Goal: Obtain resource: Download file/media

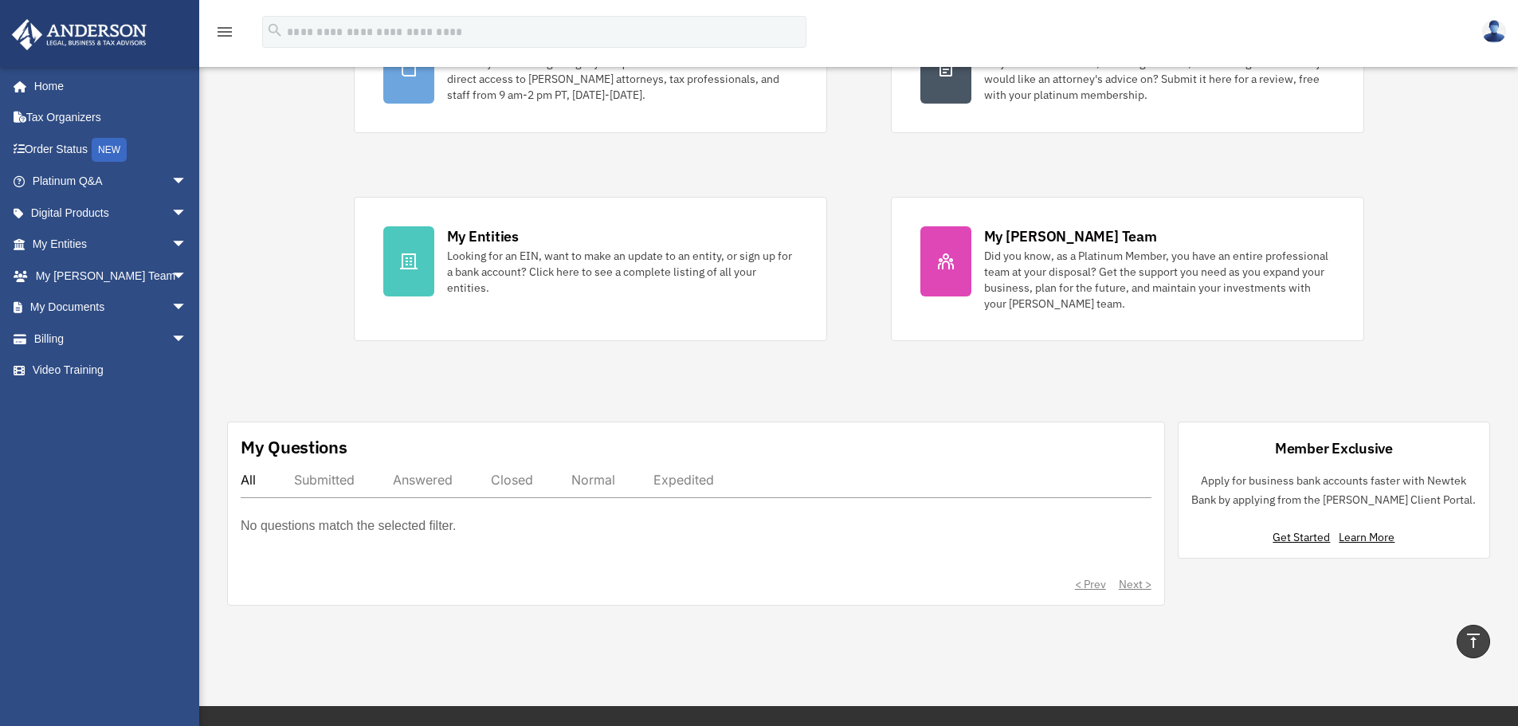
scroll to position [159, 0]
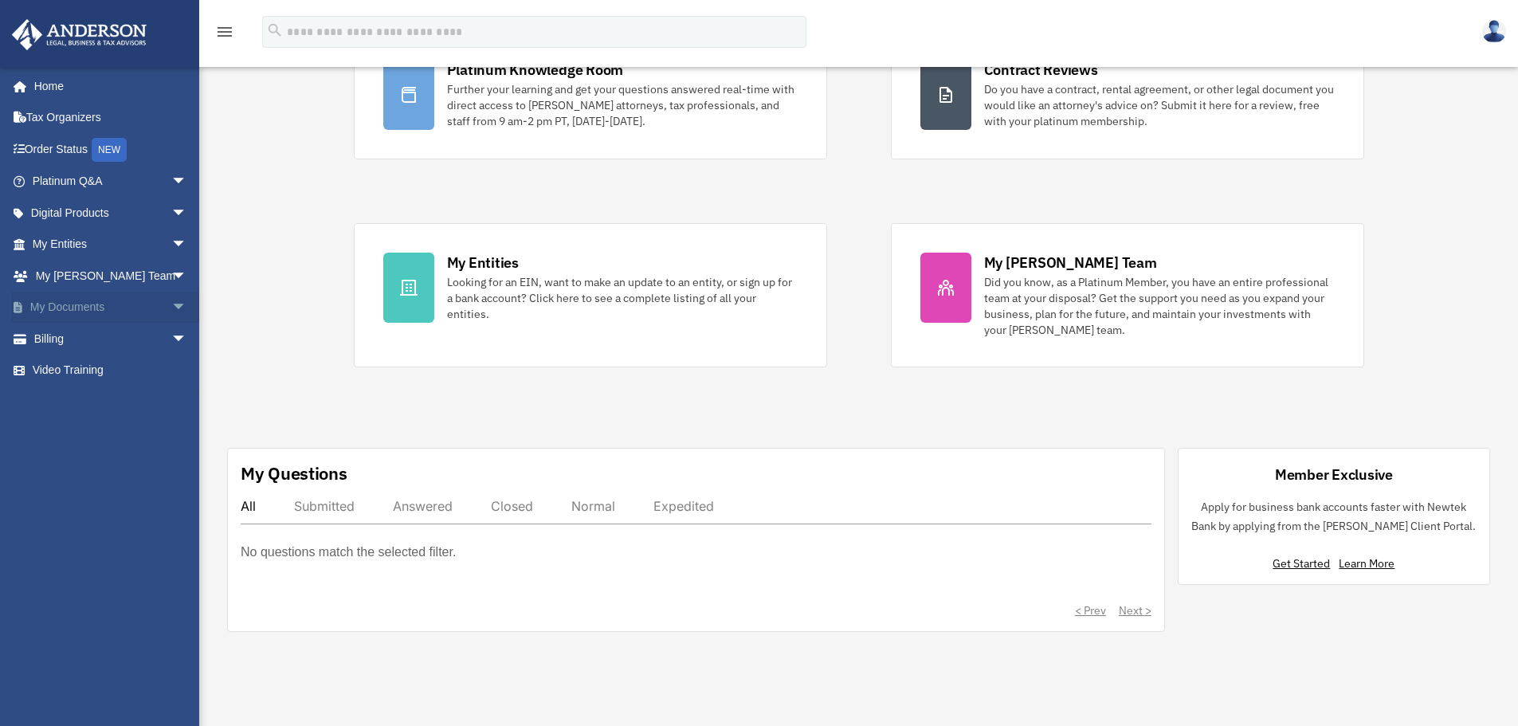
click at [171, 304] on span "arrow_drop_down" at bounding box center [187, 308] width 32 height 33
click at [51, 339] on span at bounding box center [52, 339] width 10 height 11
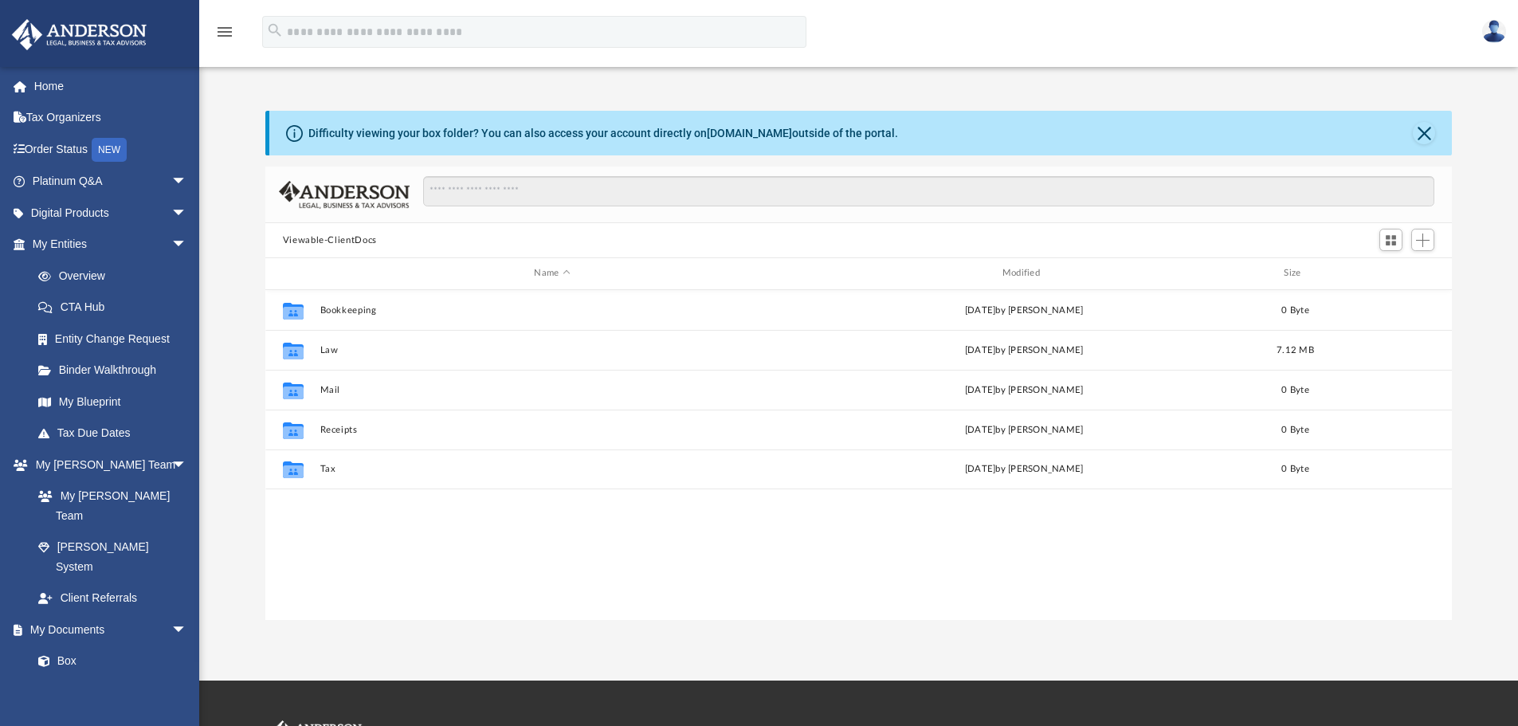
scroll to position [351, 1174]
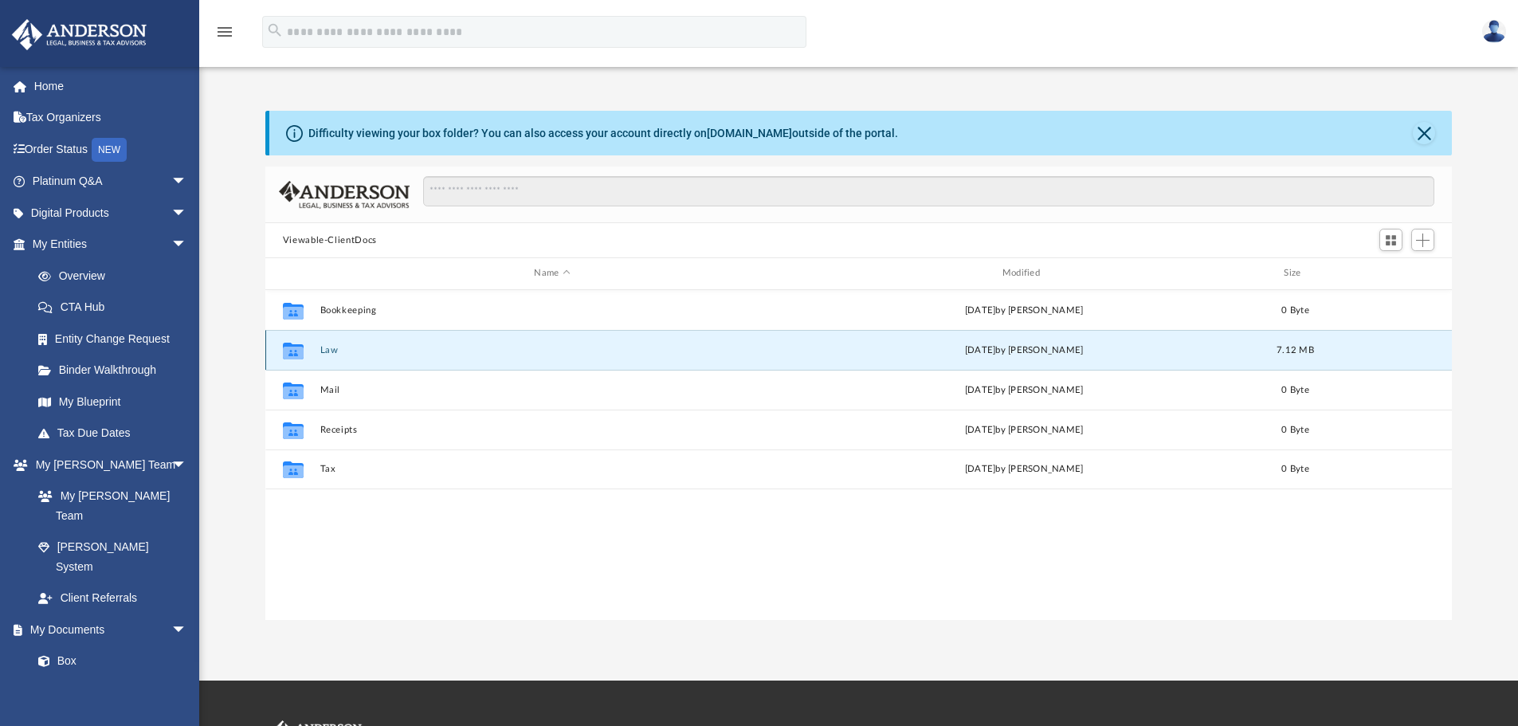
click at [334, 353] on button "Law" at bounding box center [551, 350] width 464 height 10
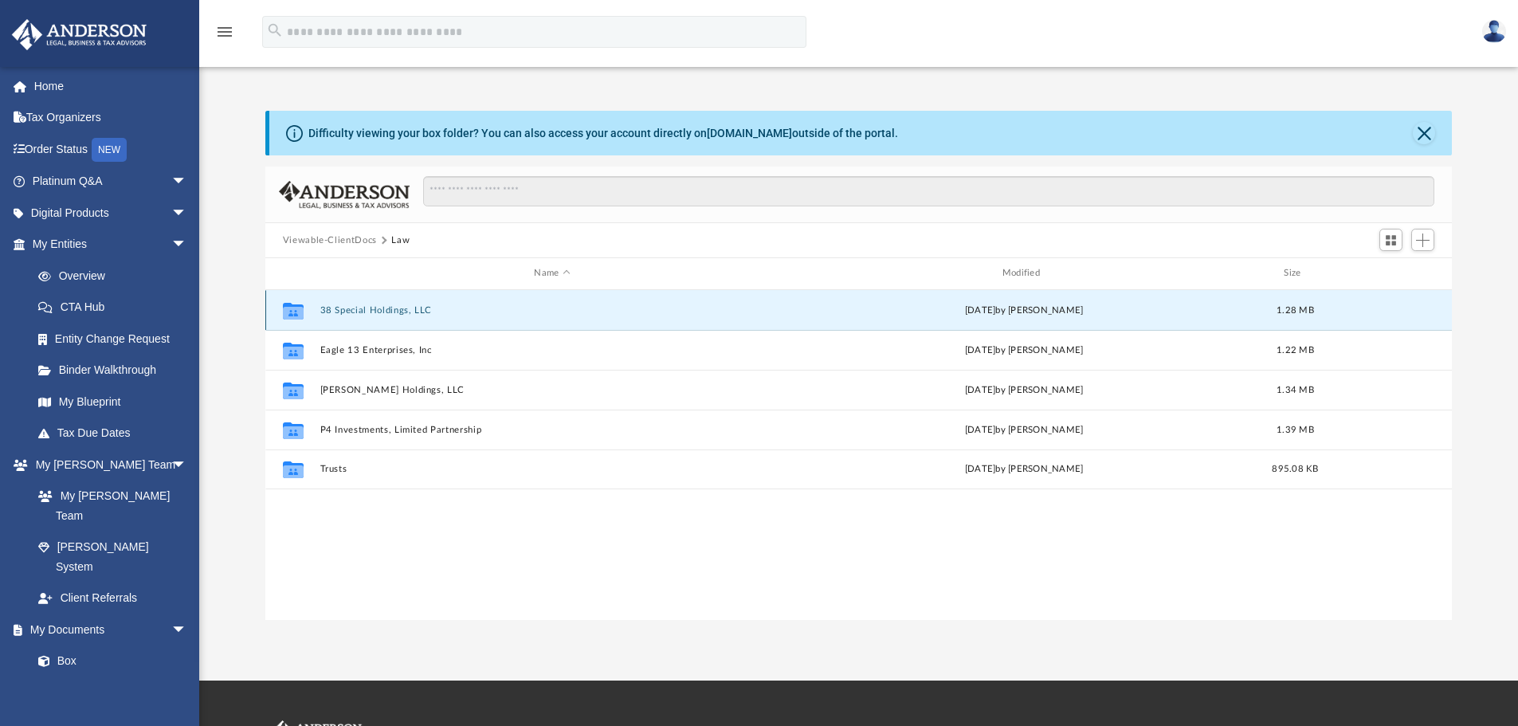
click at [368, 307] on button "38 Special Holdings, LLC" at bounding box center [551, 310] width 464 height 10
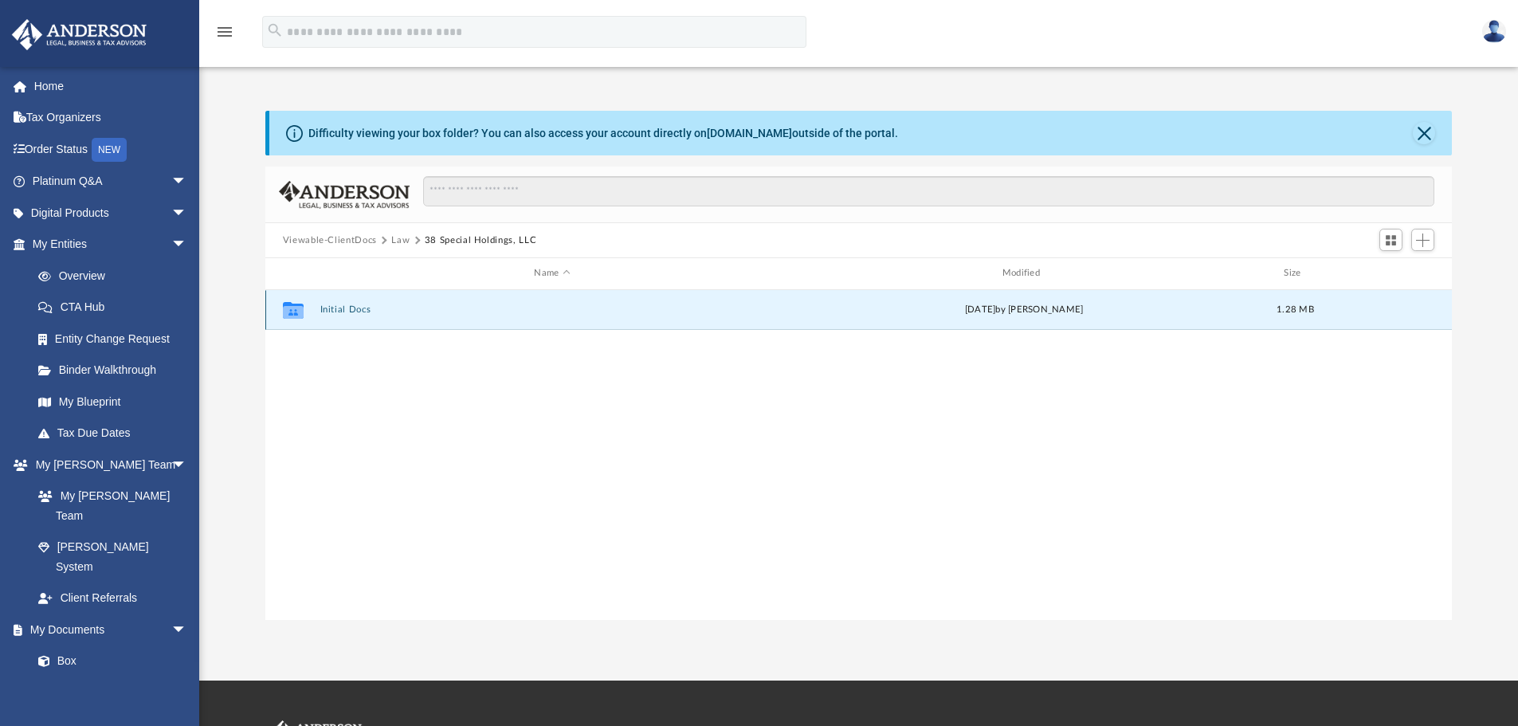
click at [362, 308] on button "Initial Docs" at bounding box center [551, 309] width 464 height 10
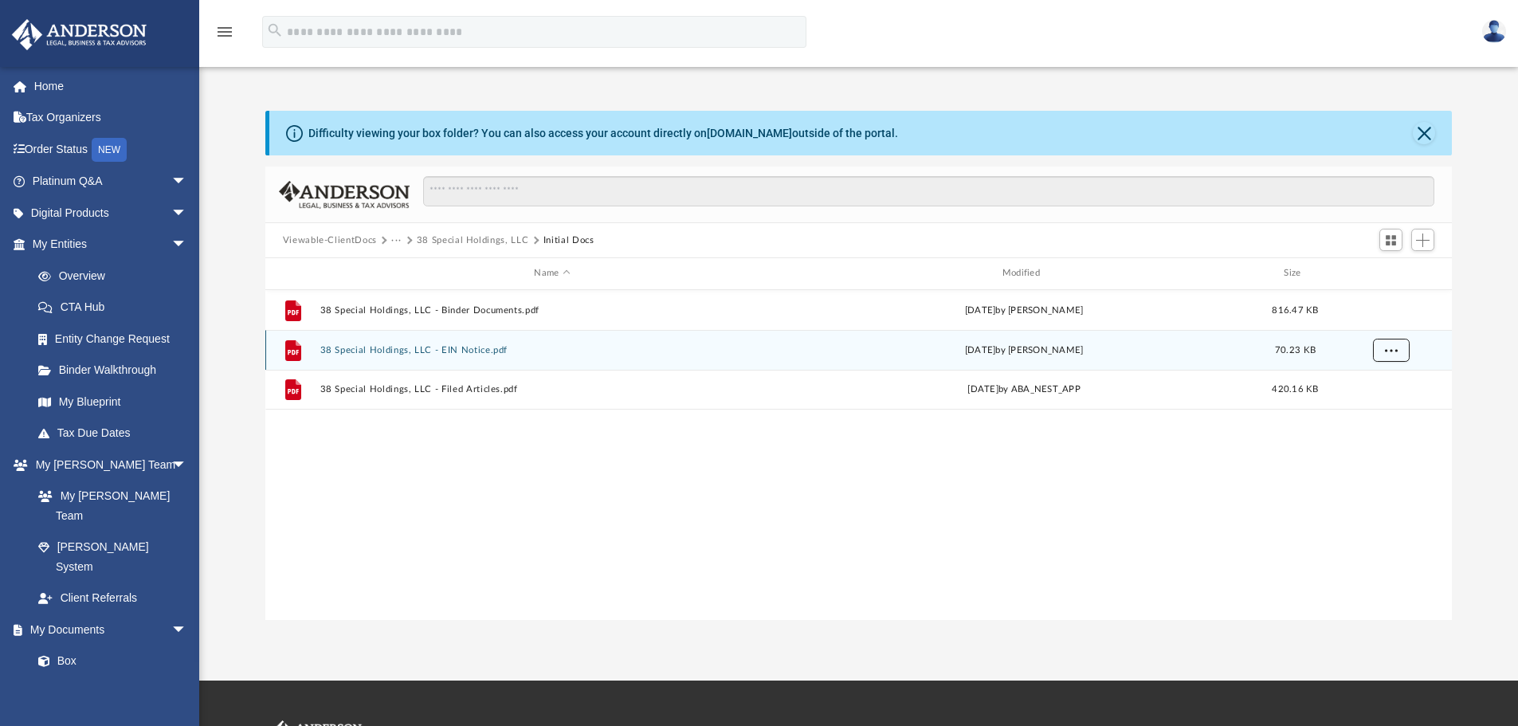
click at [1393, 350] on span "More options" at bounding box center [1390, 349] width 13 height 9
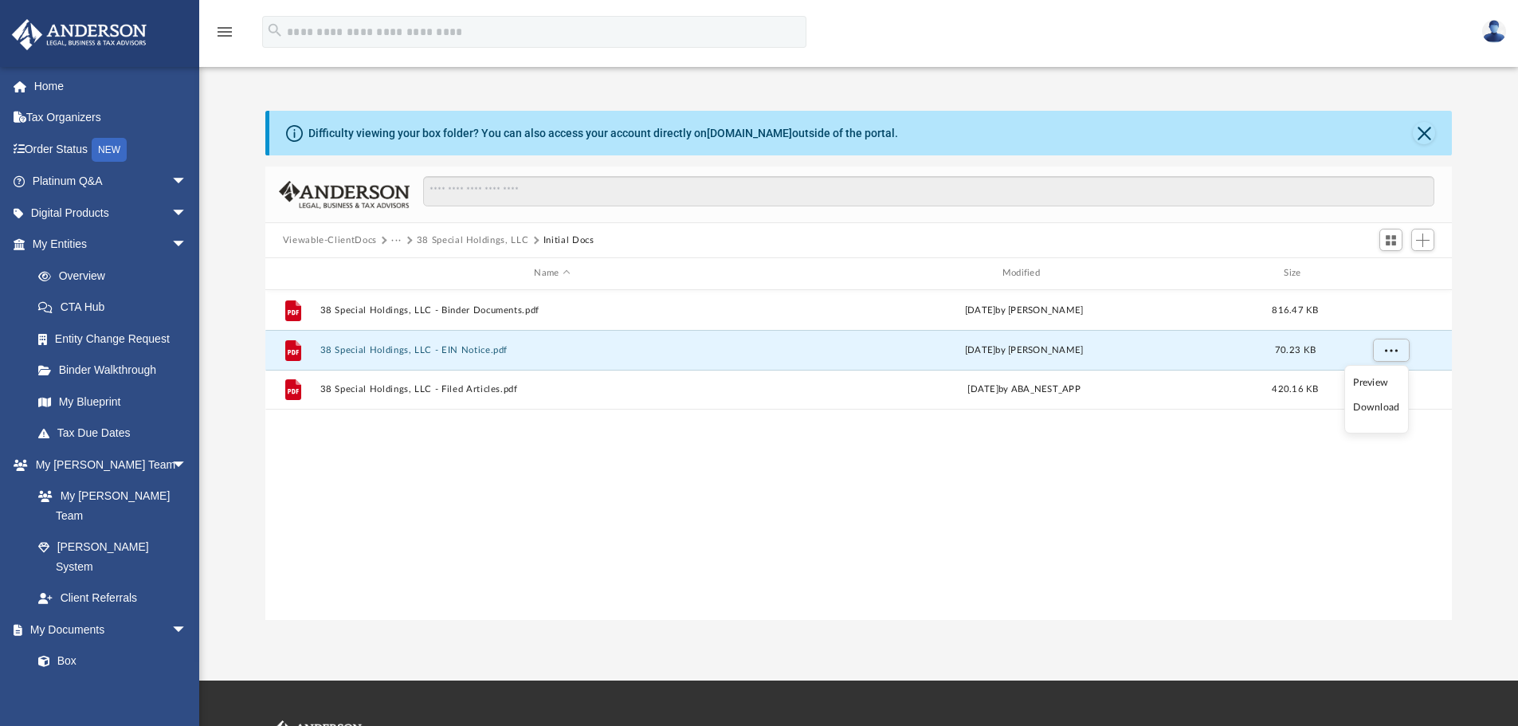
click at [1376, 408] on li "Download" at bounding box center [1376, 407] width 46 height 17
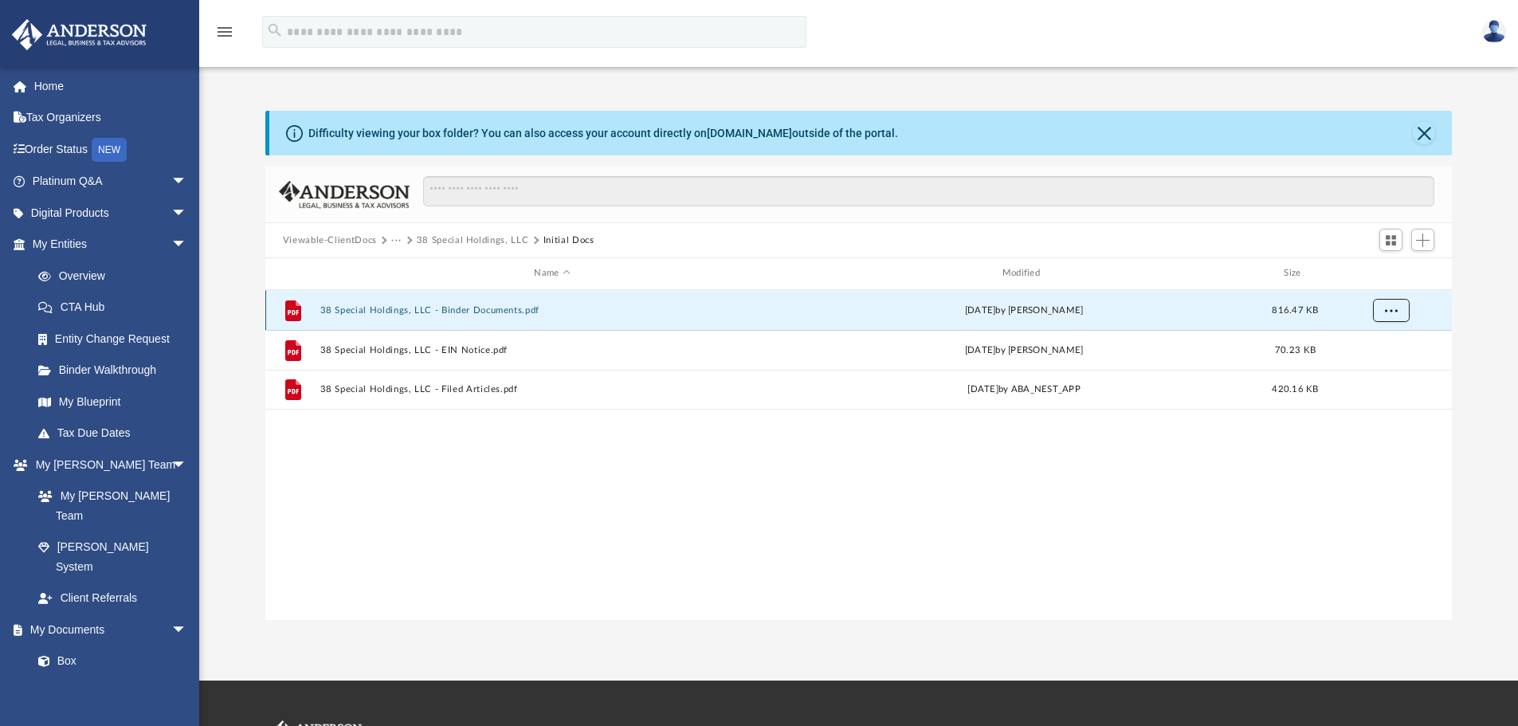
click at [1384, 312] on button "More options" at bounding box center [1390, 310] width 37 height 24
click at [1380, 367] on li "Download" at bounding box center [1376, 367] width 46 height 17
click at [494, 307] on button "38 Special Holdings, LLC - Binder Documents.pdf" at bounding box center [551, 310] width 464 height 10
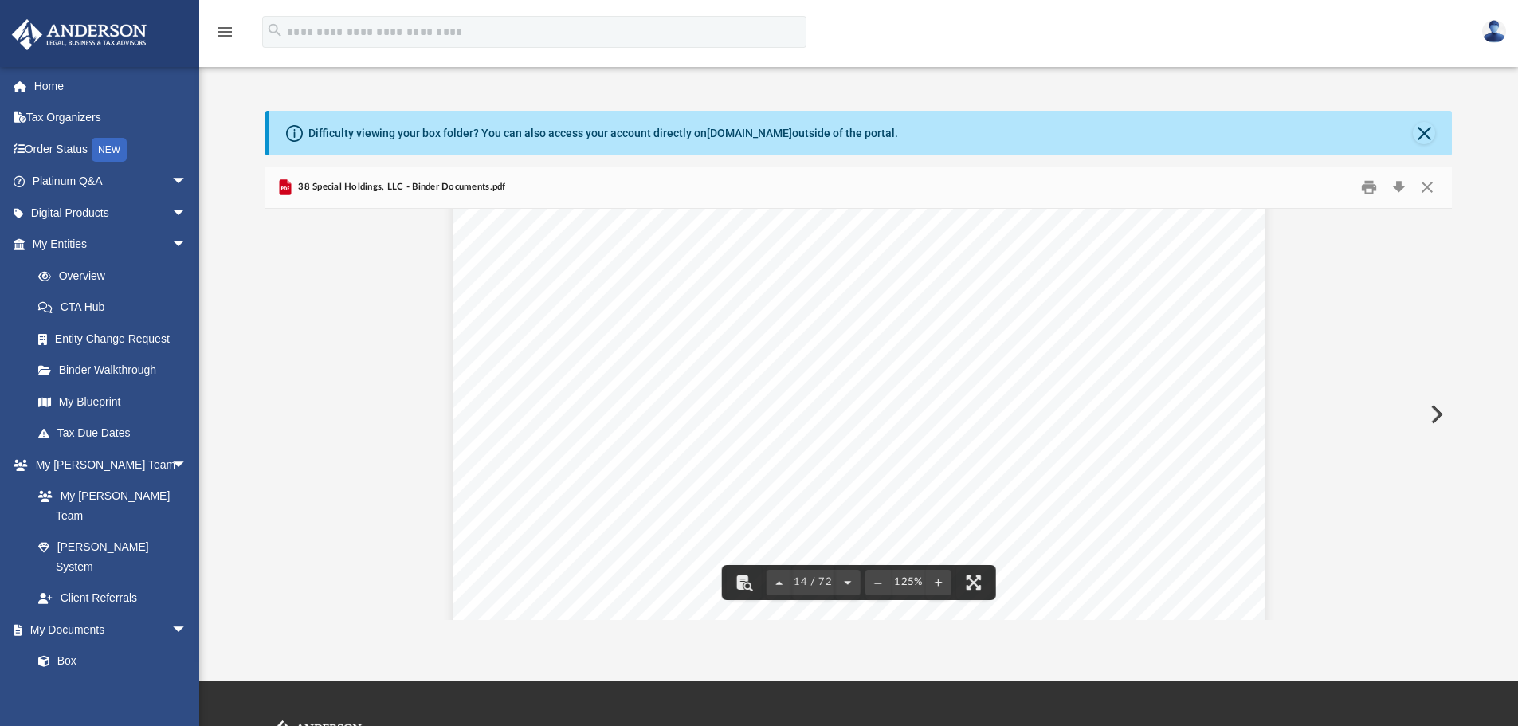
scroll to position [14072, 0]
click at [1429, 132] on button "Close" at bounding box center [1424, 133] width 22 height 22
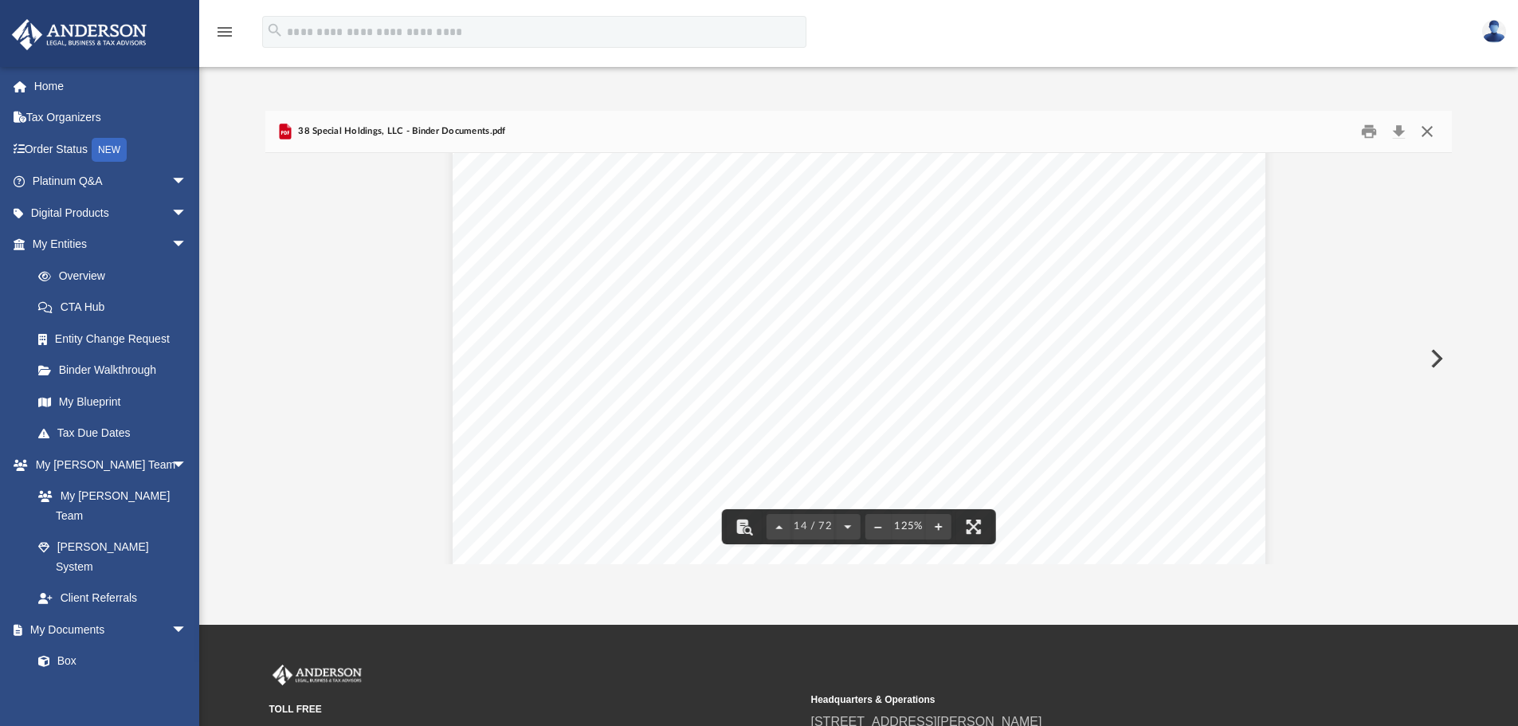
click at [1427, 133] on button "Close" at bounding box center [1427, 132] width 29 height 25
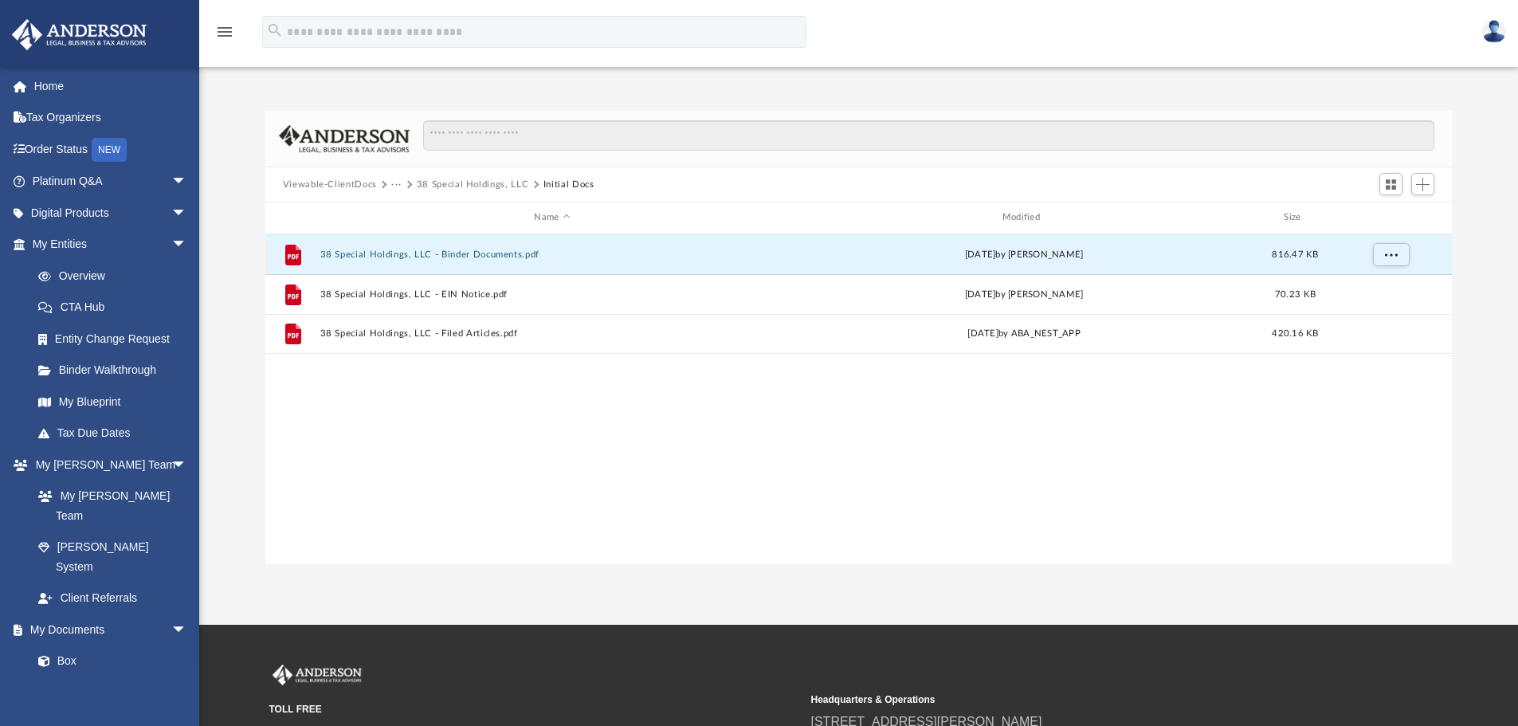
click at [449, 186] on button "38 Special Holdings, LLC" at bounding box center [473, 185] width 112 height 14
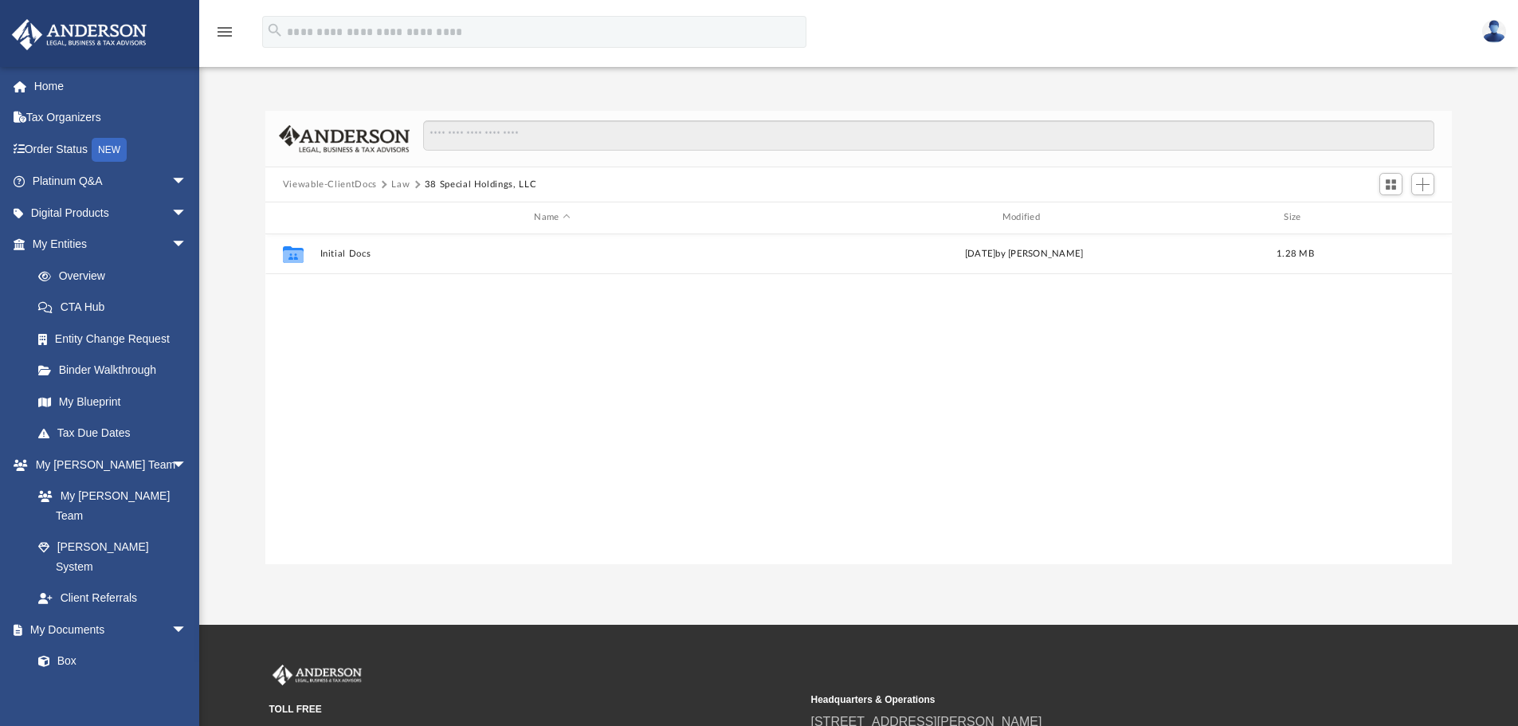
click at [402, 185] on button "Law" at bounding box center [400, 185] width 18 height 14
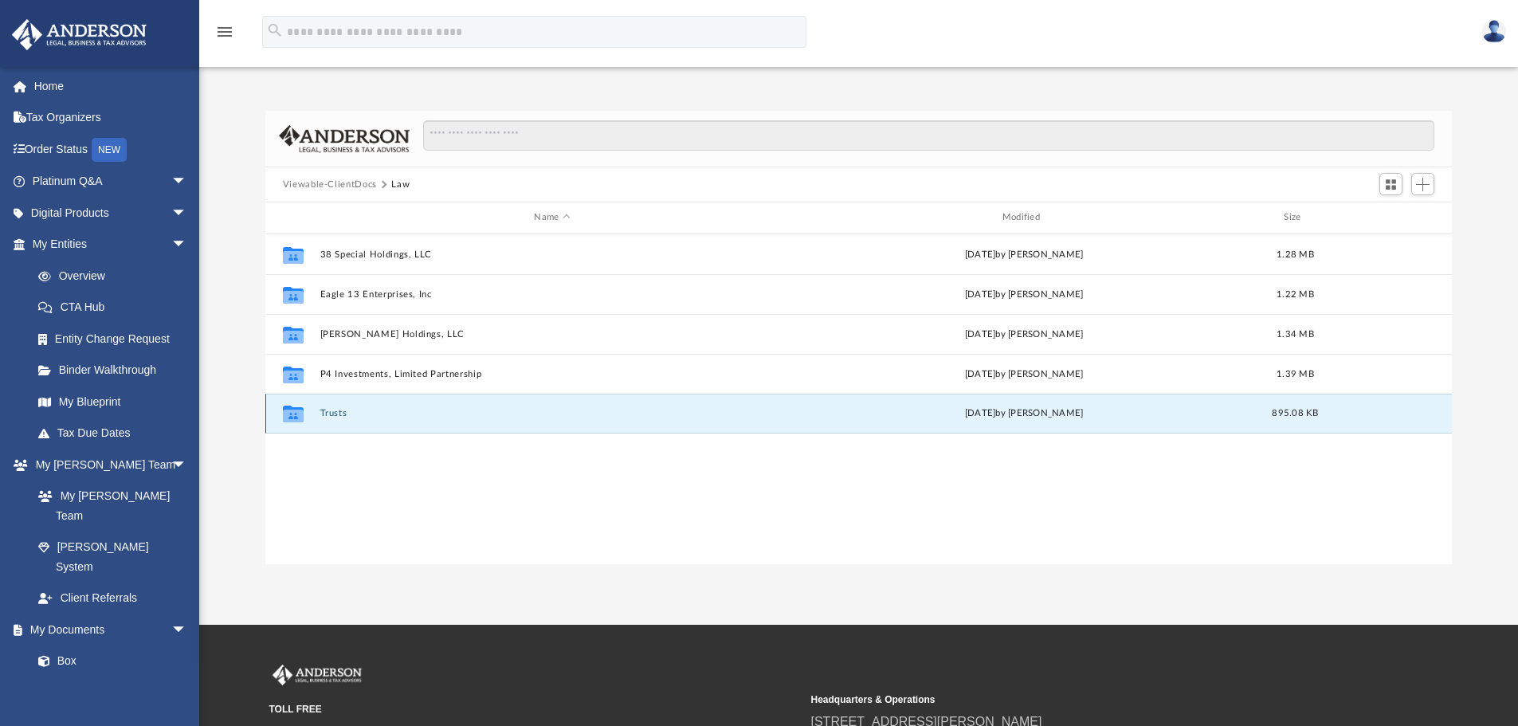
click at [333, 414] on button "Trusts" at bounding box center [551, 413] width 464 height 10
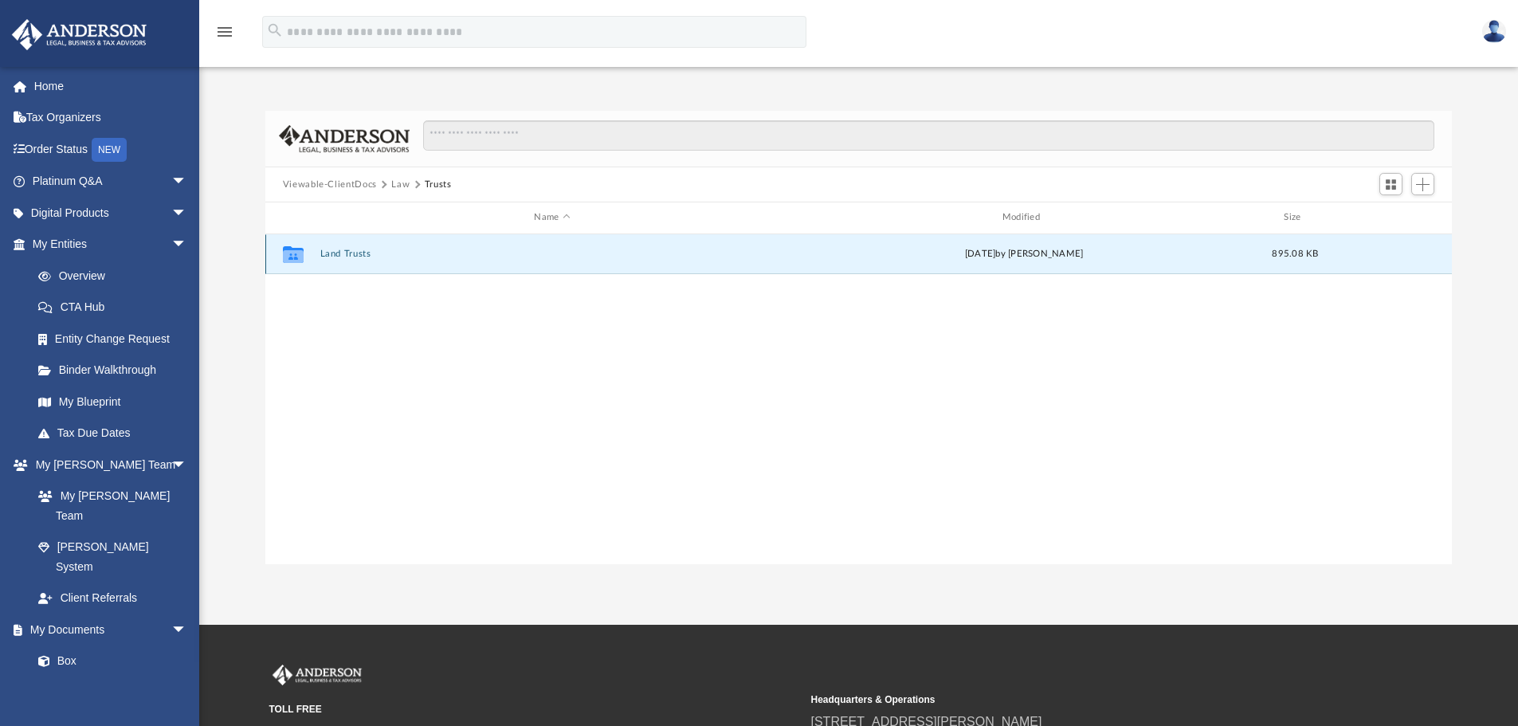
click at [361, 254] on button "Land Trusts" at bounding box center [551, 254] width 464 height 10
click at [366, 254] on button "Land Trust - [PERSON_NAME] Trust" at bounding box center [551, 254] width 464 height 10
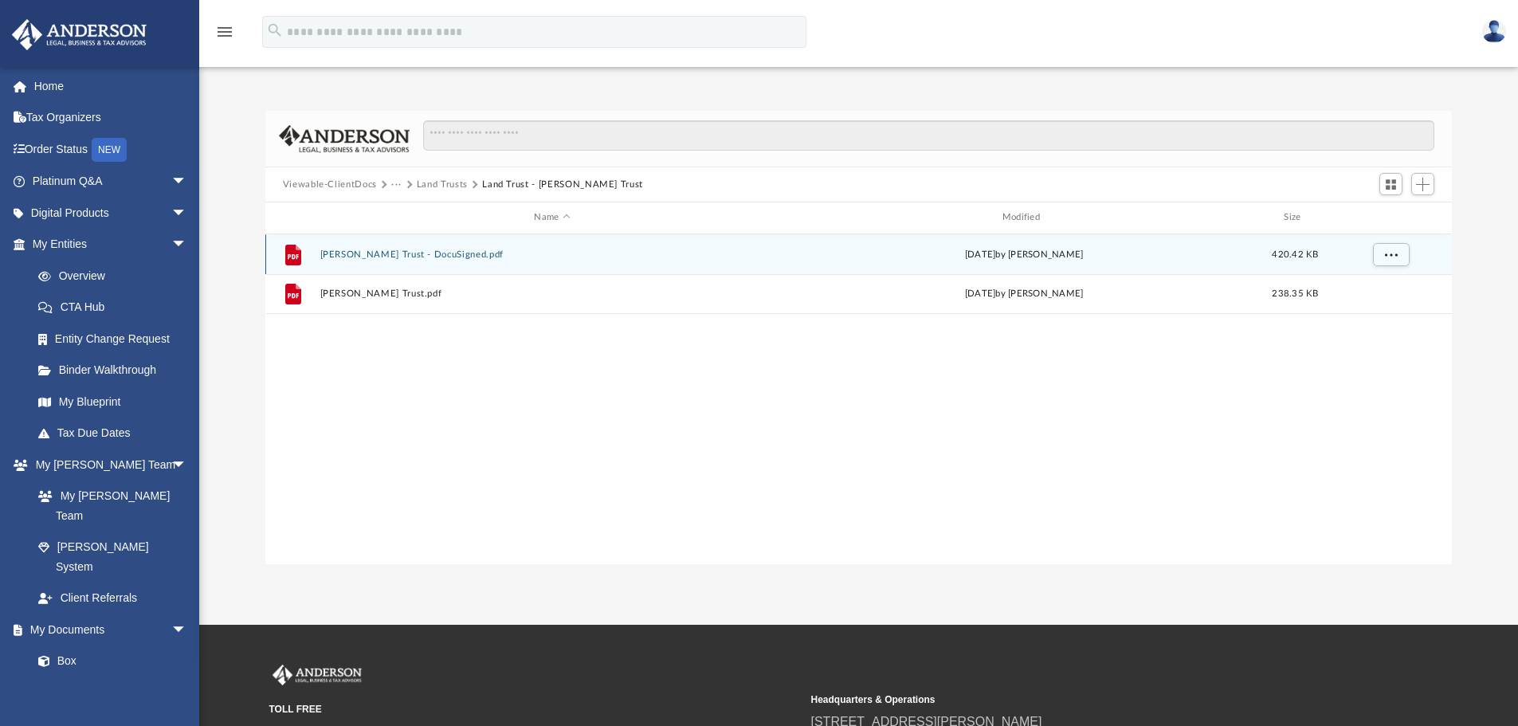
click at [366, 254] on button "[PERSON_NAME] Trust - DocuSigned.pdf" at bounding box center [551, 254] width 464 height 10
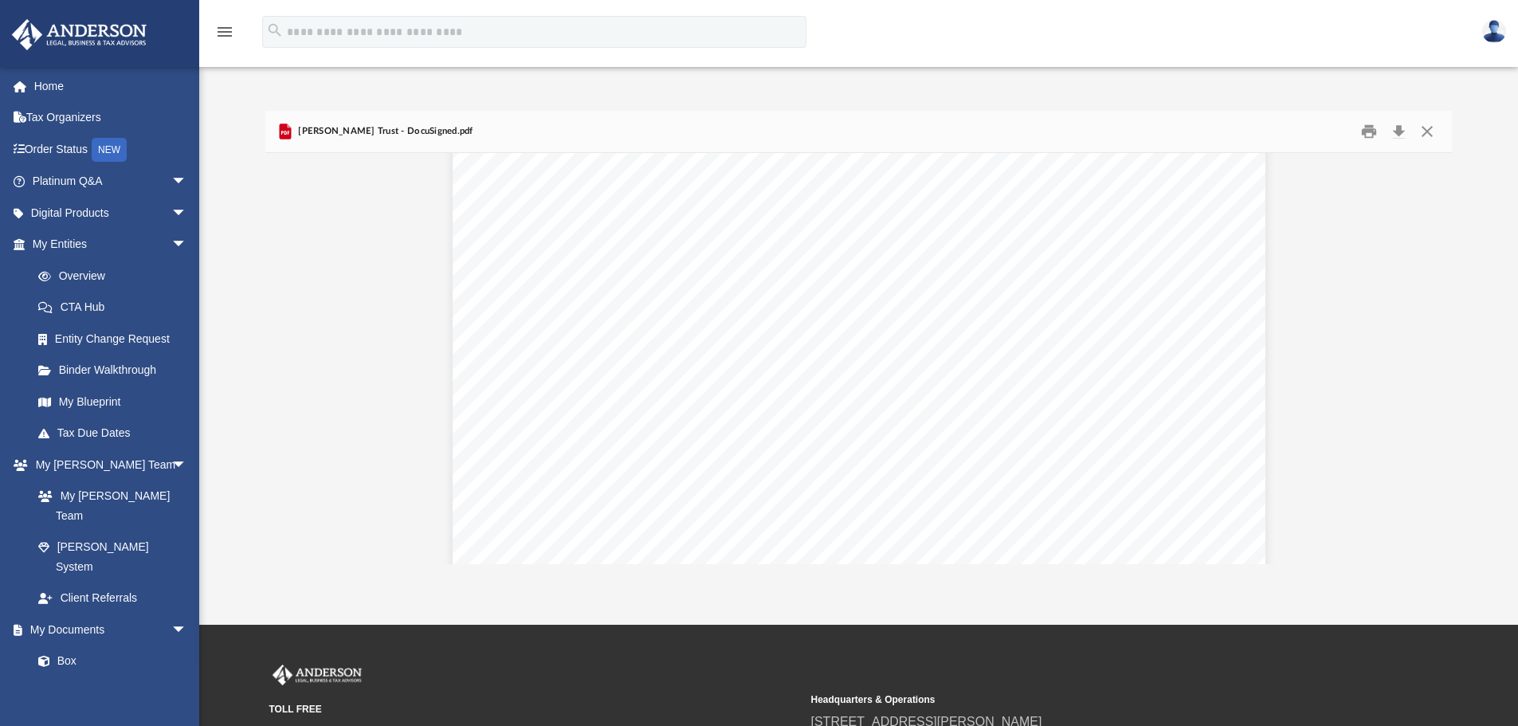
scroll to position [2780, 0]
click at [1429, 134] on button "Close" at bounding box center [1427, 132] width 29 height 25
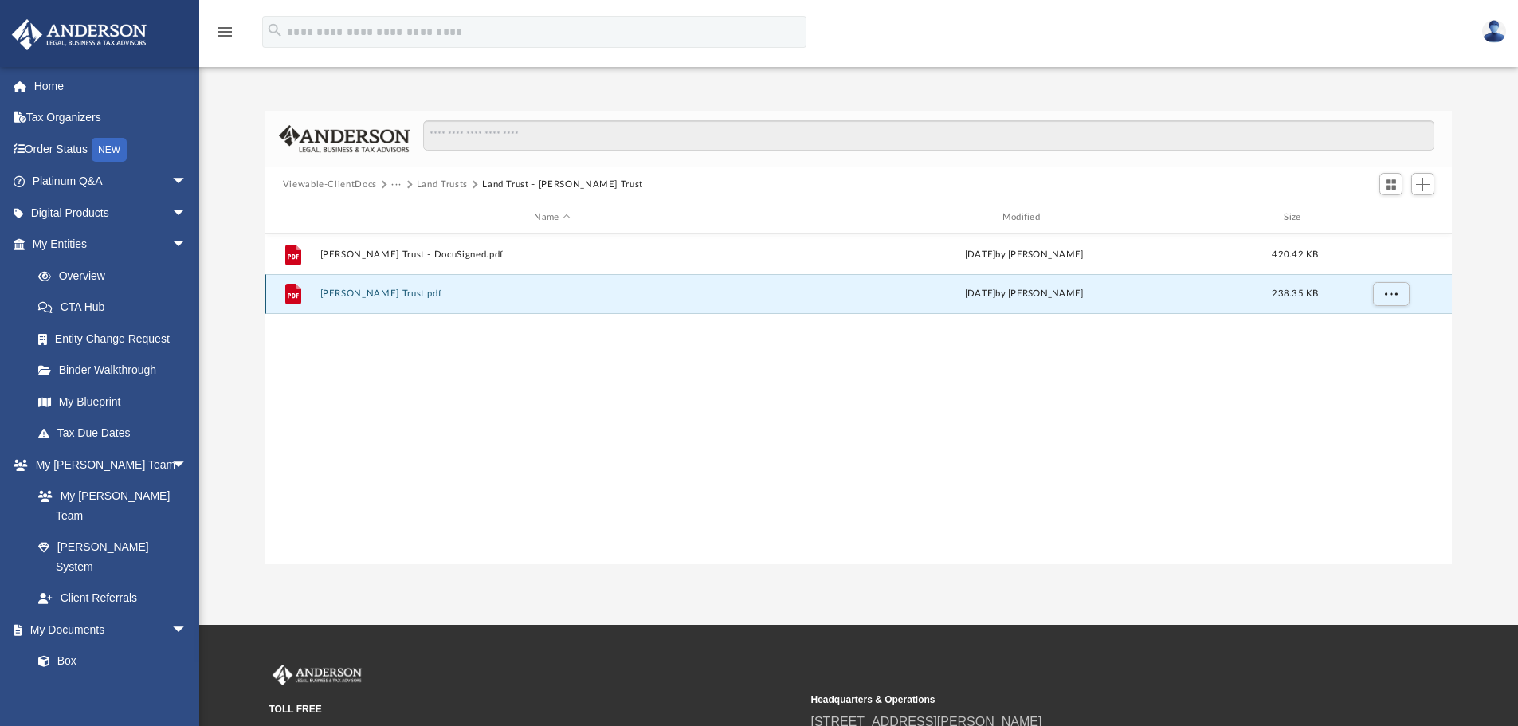
click at [354, 291] on button "[PERSON_NAME] Trust.pdf" at bounding box center [551, 293] width 464 height 10
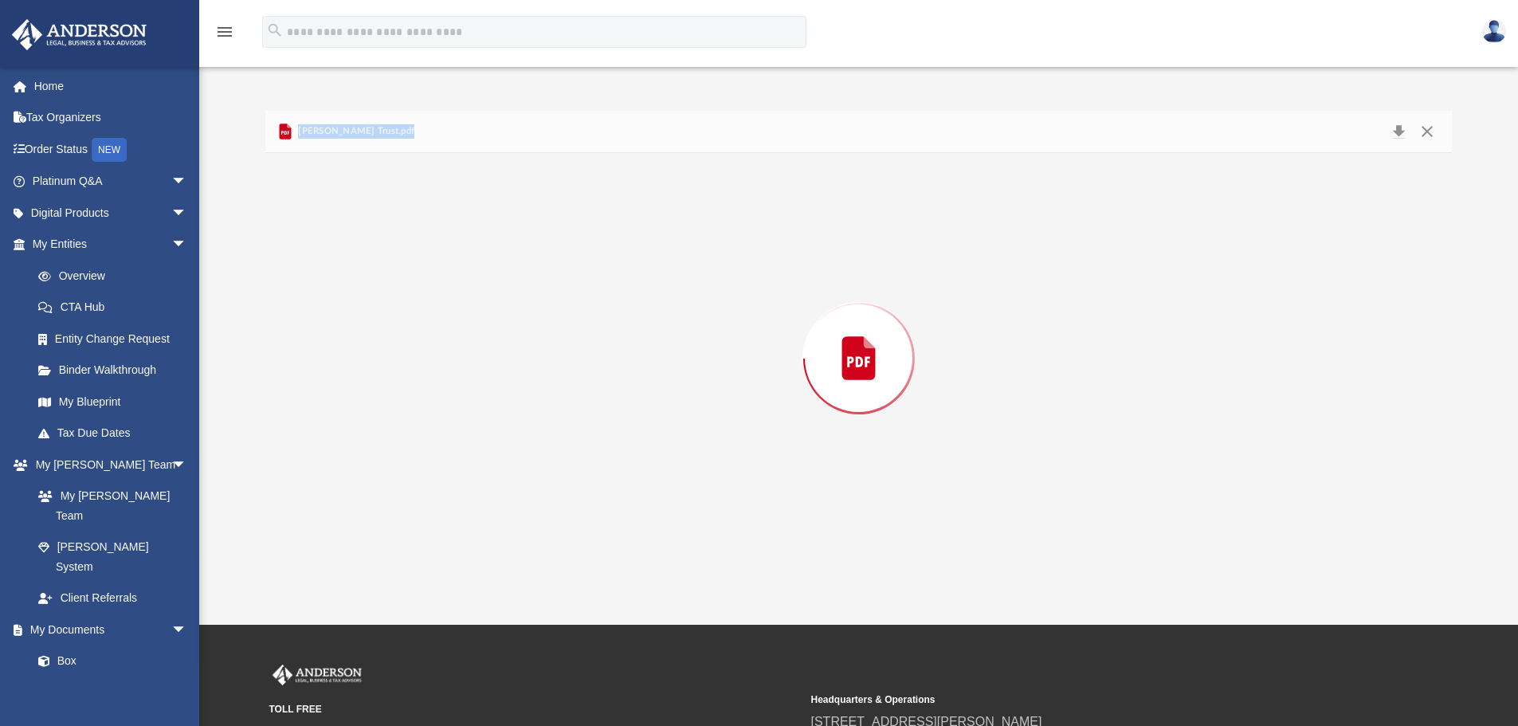
click at [354, 291] on div "Preview" at bounding box center [858, 358] width 1187 height 411
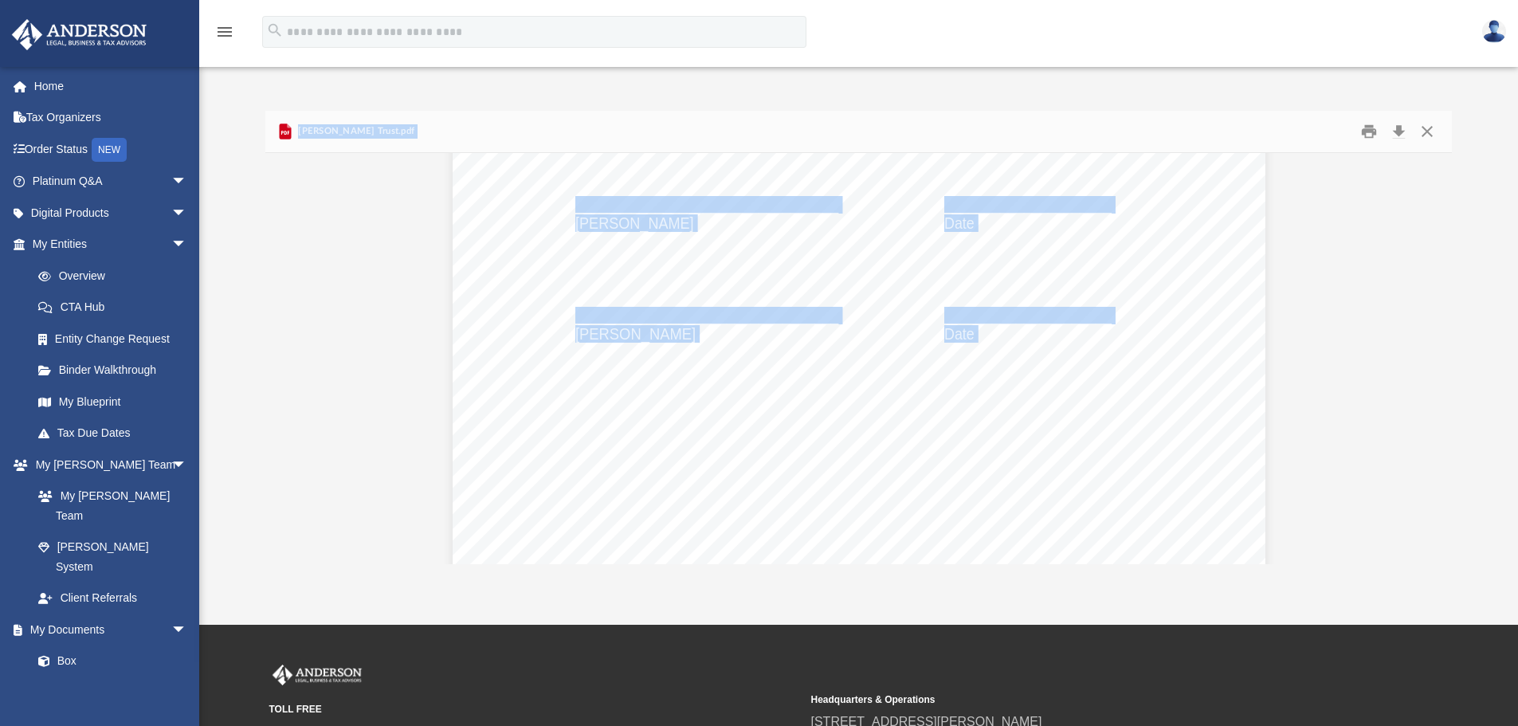
scroll to position [2734, 0]
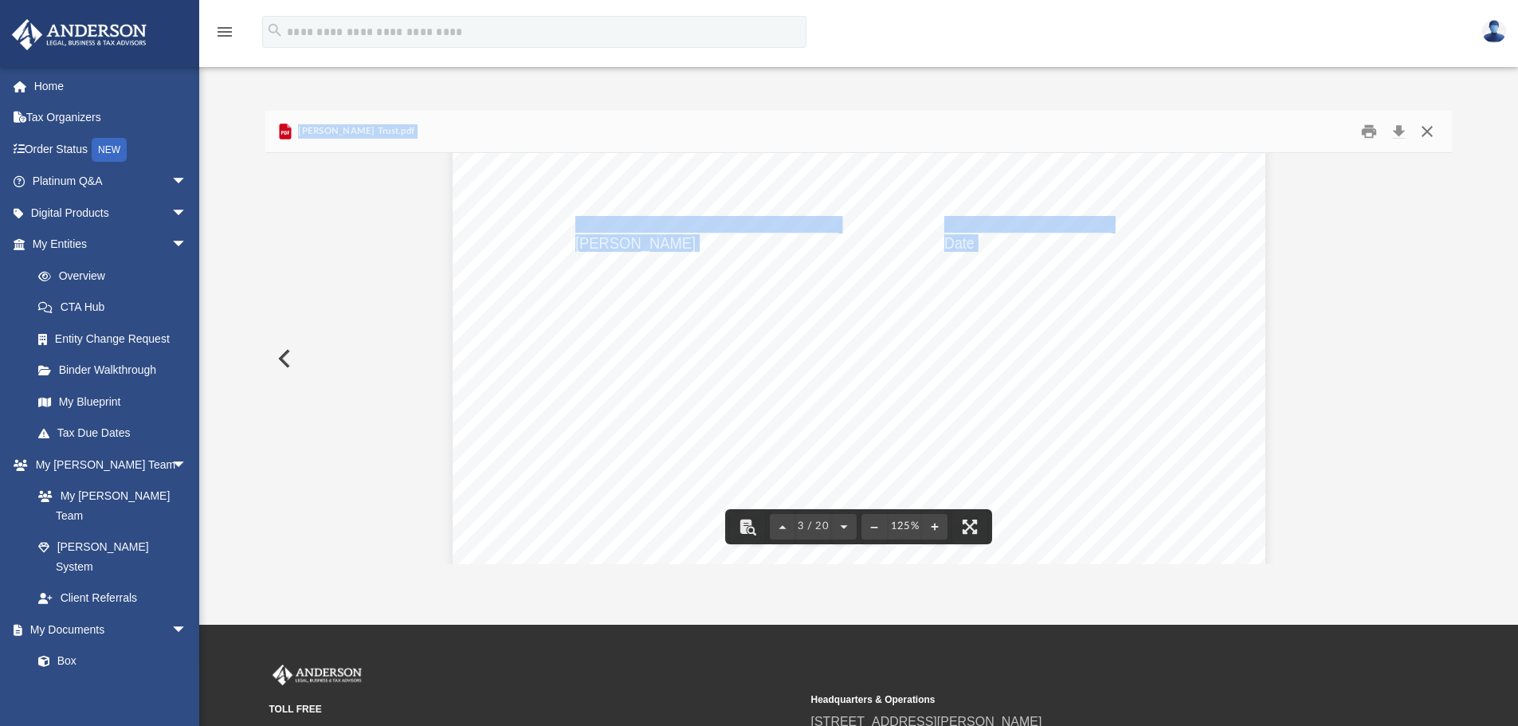
click at [1430, 132] on button "Close" at bounding box center [1427, 132] width 29 height 25
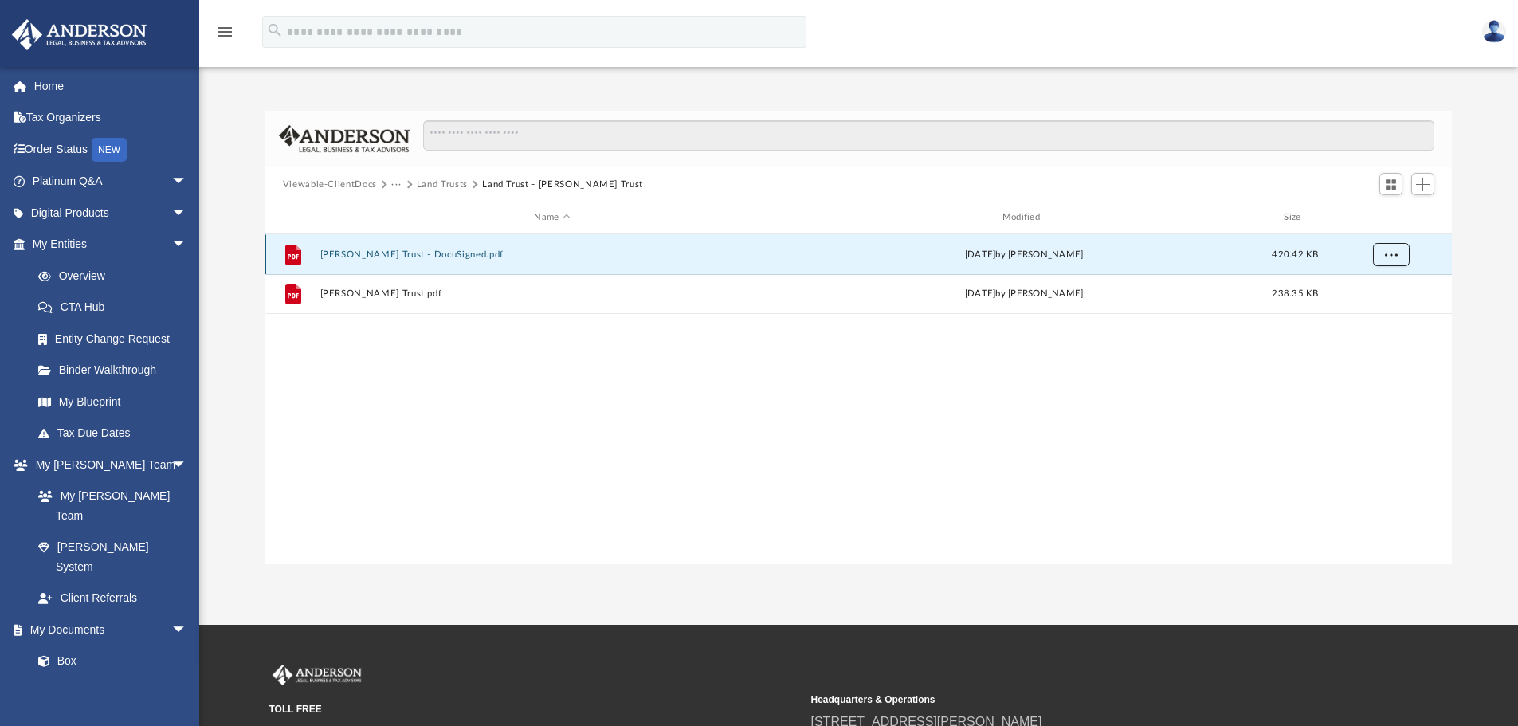
click at [1384, 253] on button "More options" at bounding box center [1390, 254] width 37 height 24
click at [1376, 316] on li "Download" at bounding box center [1376, 312] width 46 height 17
click at [371, 185] on button "Viewable-ClientDocs" at bounding box center [330, 185] width 94 height 14
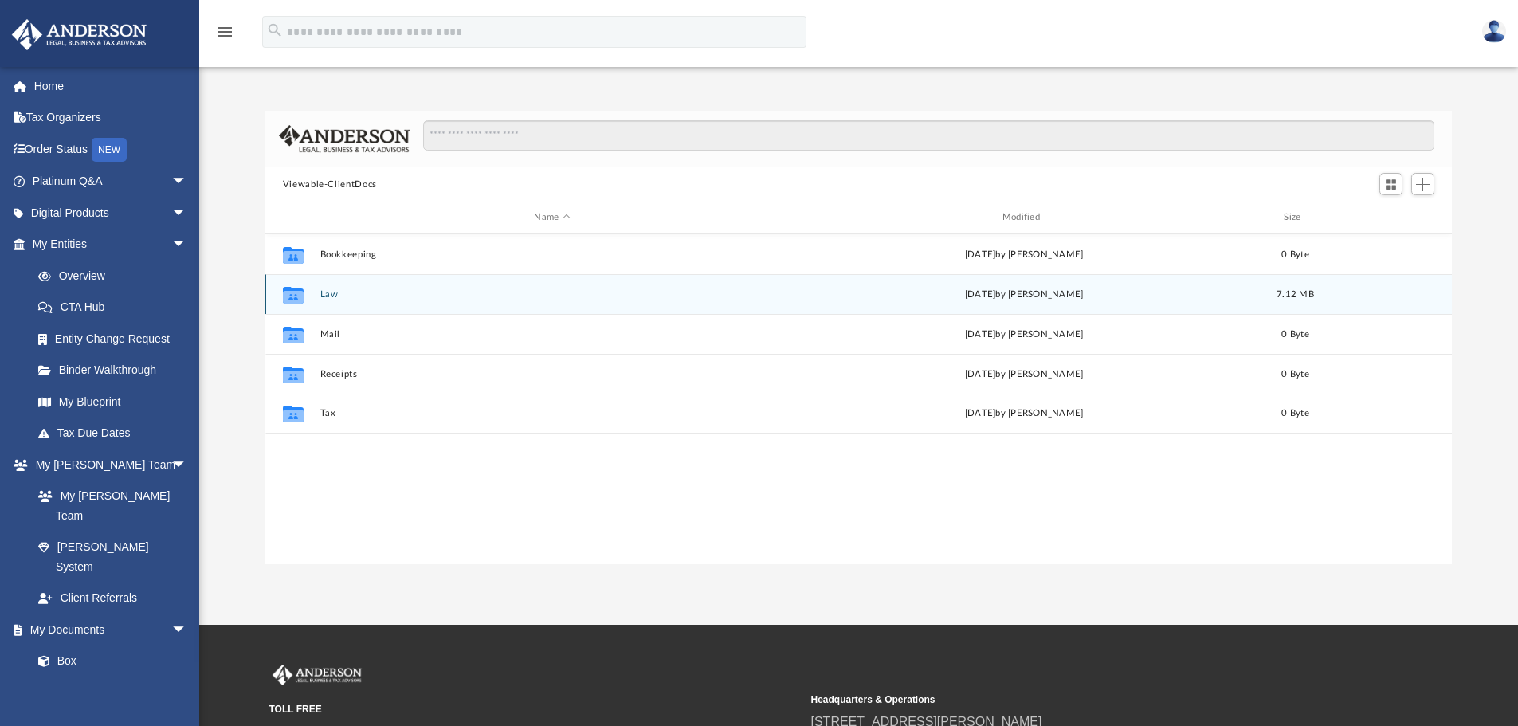
click at [339, 288] on div "Collaborated Folder Law [DATE] by [PERSON_NAME] 7.12 MB" at bounding box center [858, 294] width 1187 height 40
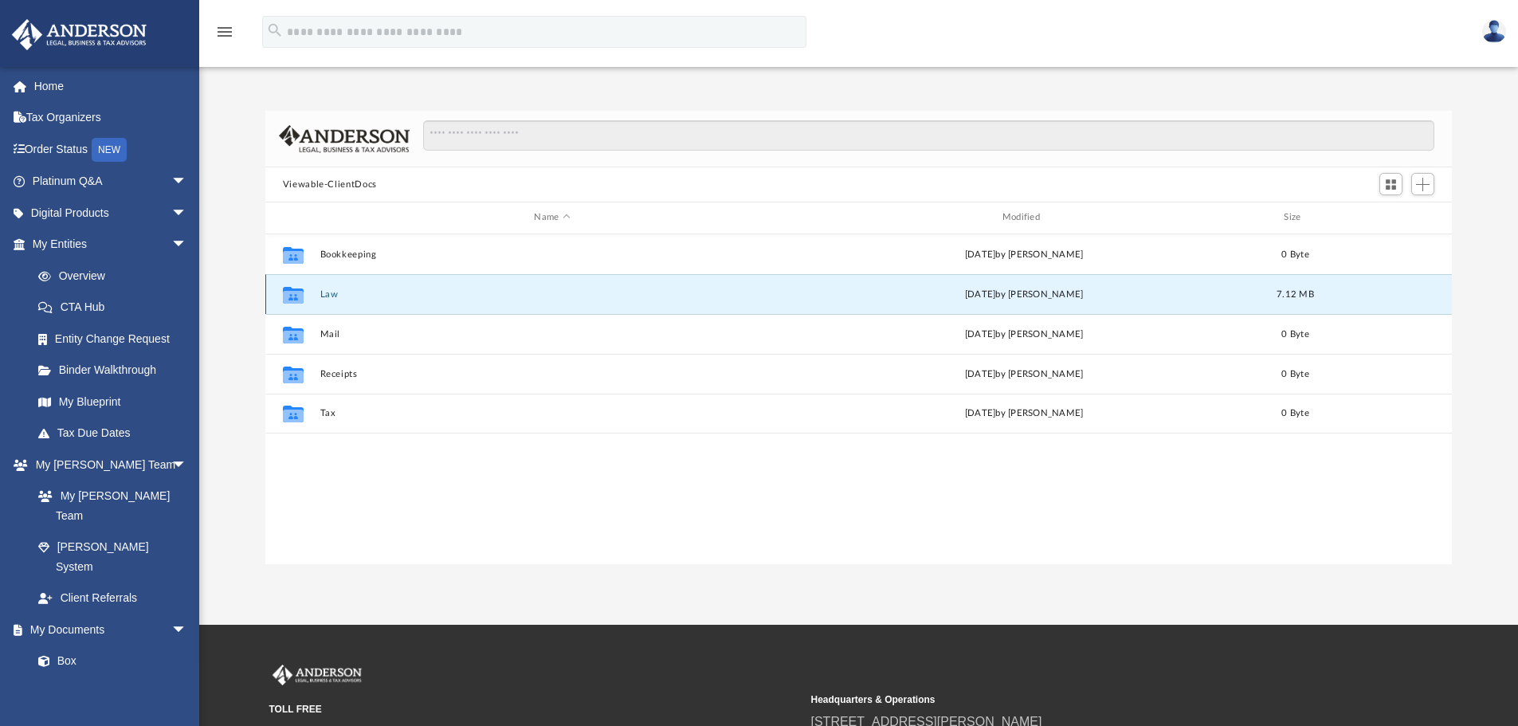
click at [336, 294] on button "Law" at bounding box center [551, 294] width 464 height 10
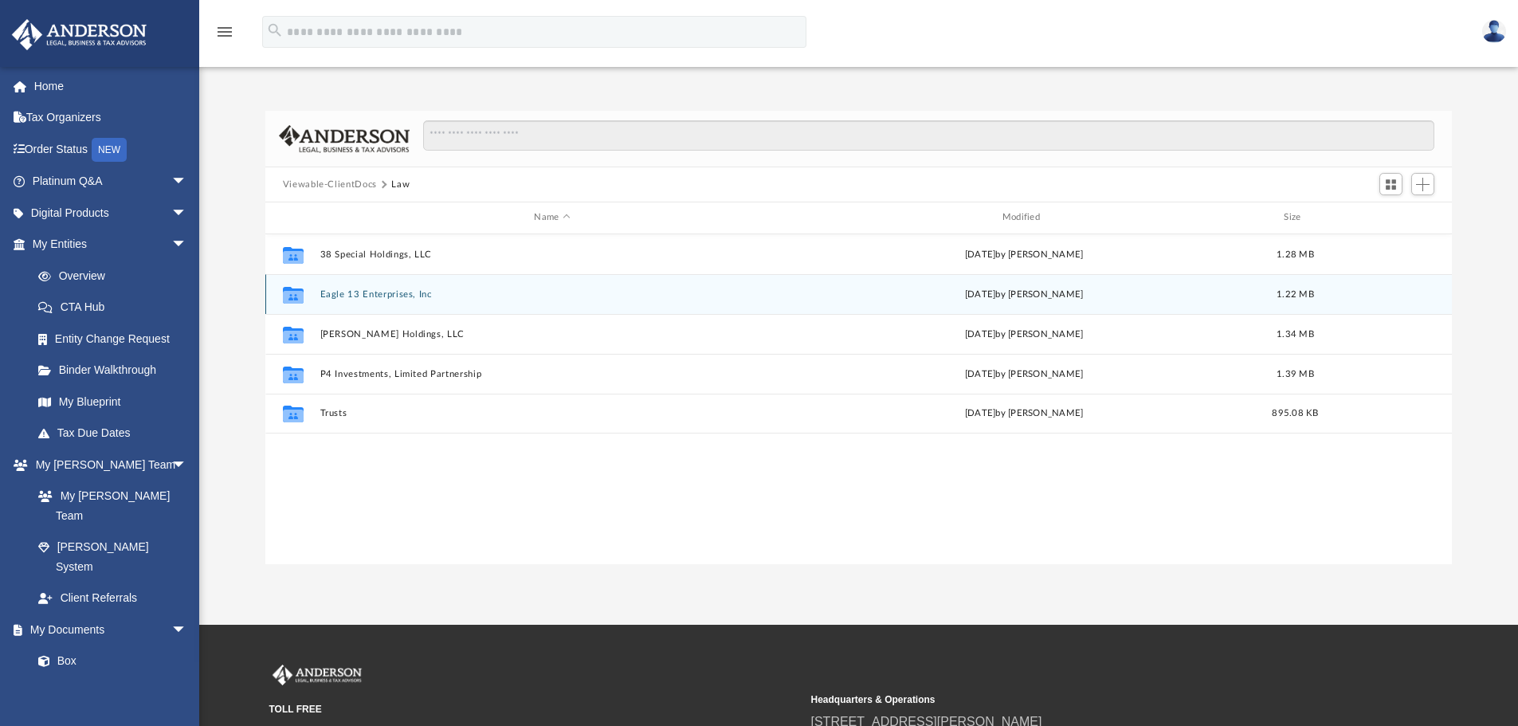
click at [336, 294] on button "Eagle 13 Enterprises, Inc" at bounding box center [551, 294] width 464 height 10
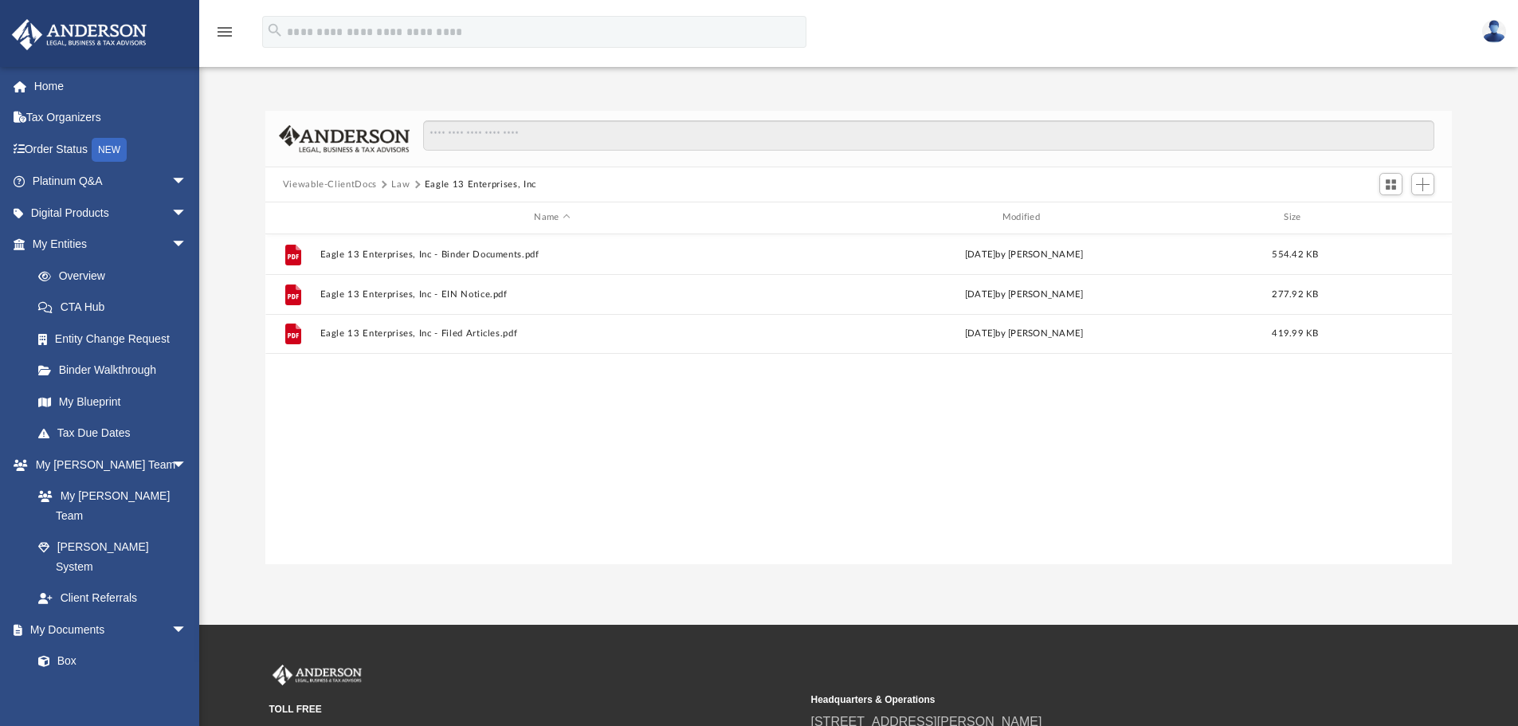
click at [393, 182] on button "Law" at bounding box center [400, 185] width 18 height 14
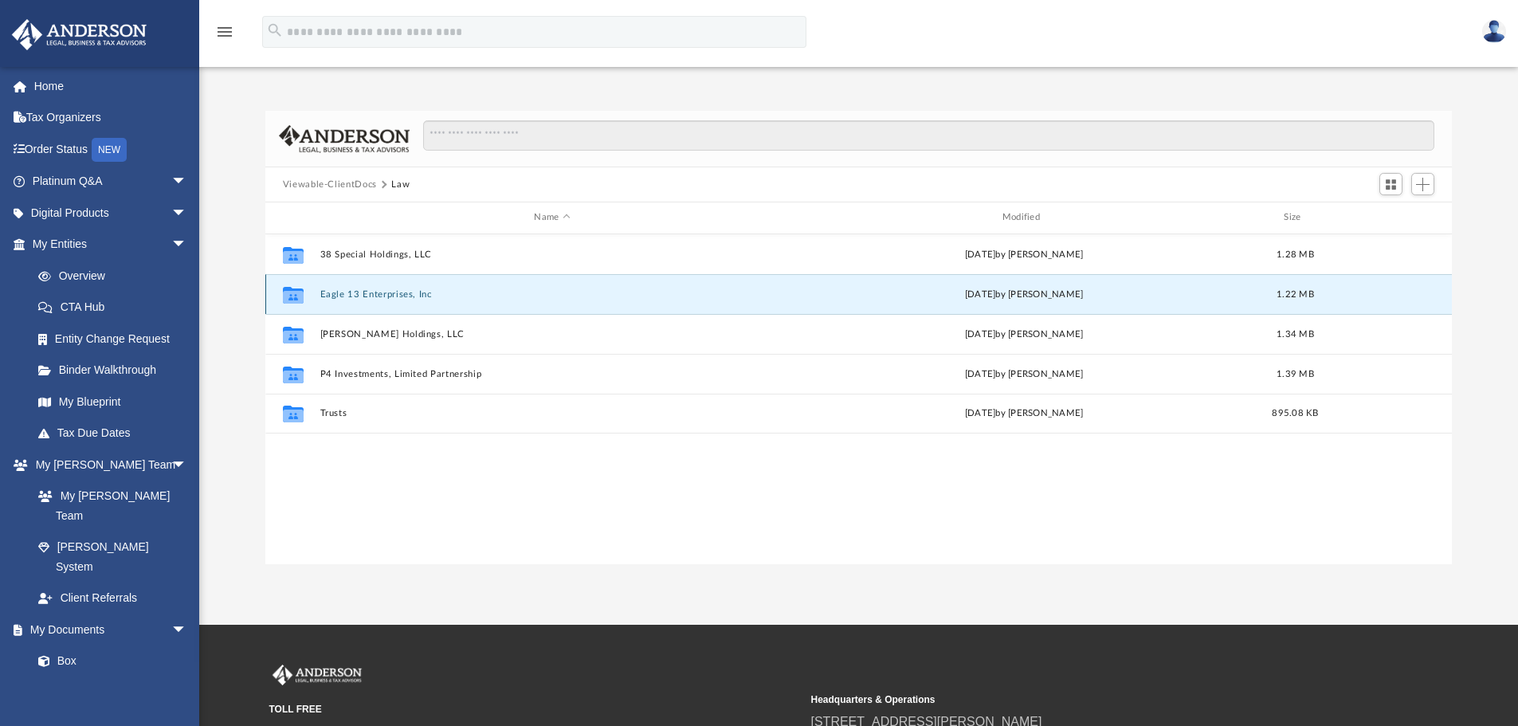
click at [410, 294] on button "Eagle 13 Enterprises, Inc" at bounding box center [551, 294] width 464 height 10
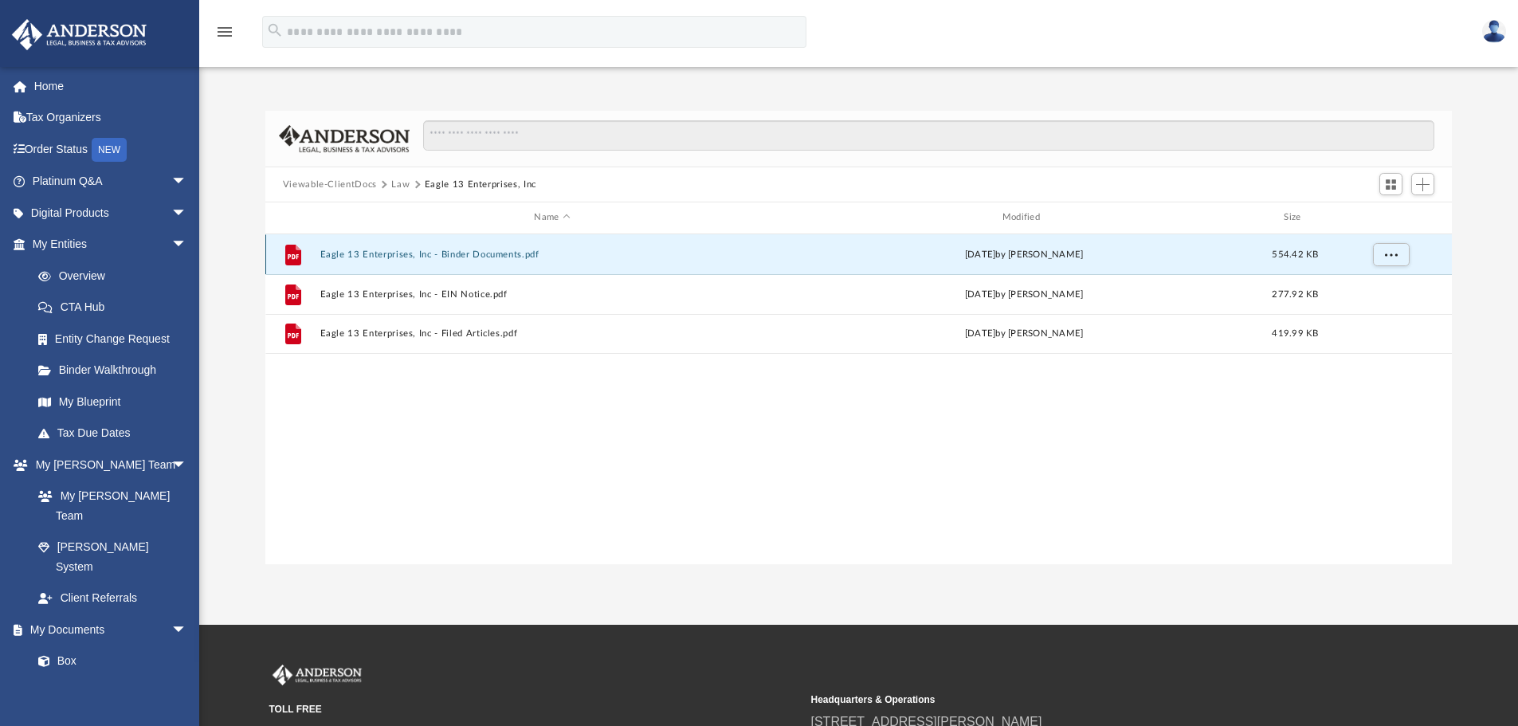
click at [507, 252] on button "Eagle 13 Enterprises, Inc - Binder Documents.pdf" at bounding box center [551, 254] width 464 height 10
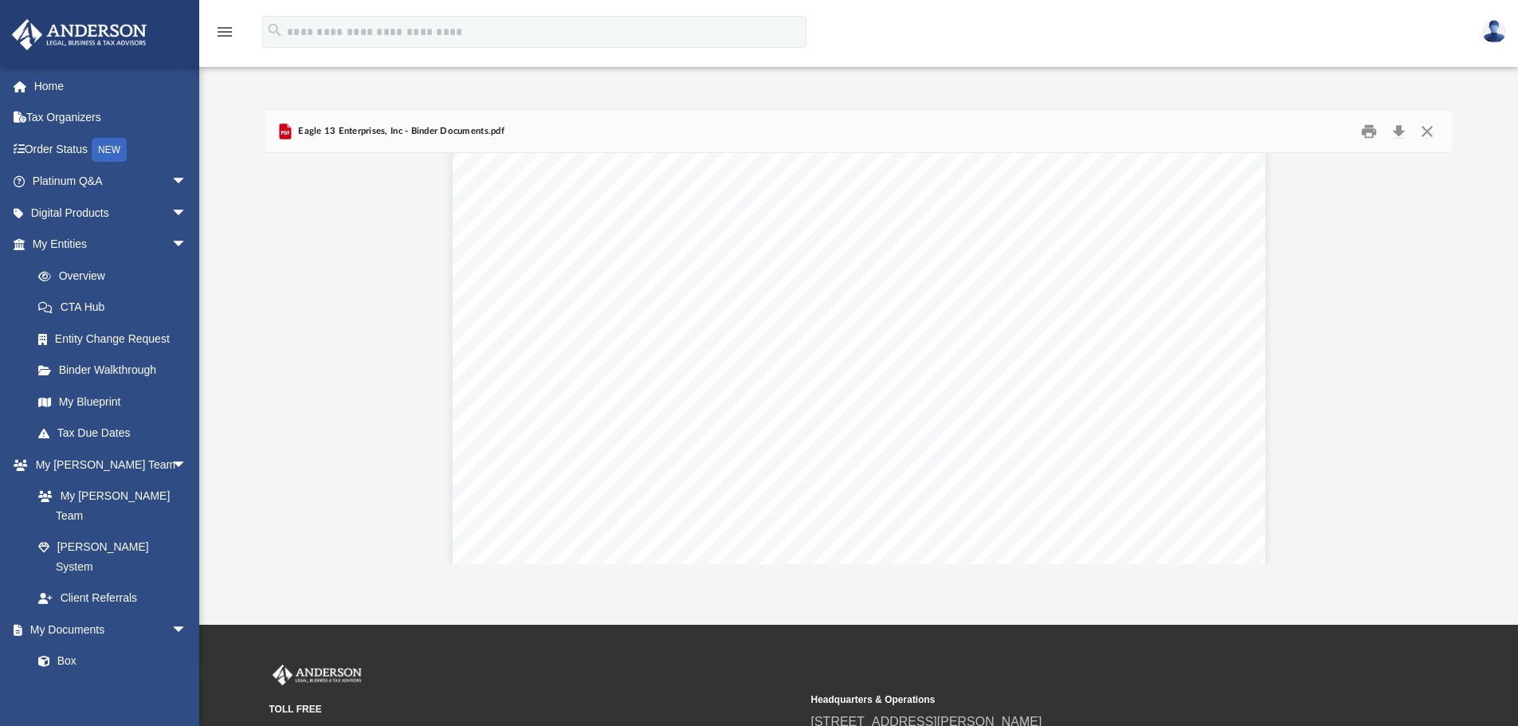
scroll to position [398, 0]
click at [1429, 128] on button "Close" at bounding box center [1427, 132] width 29 height 25
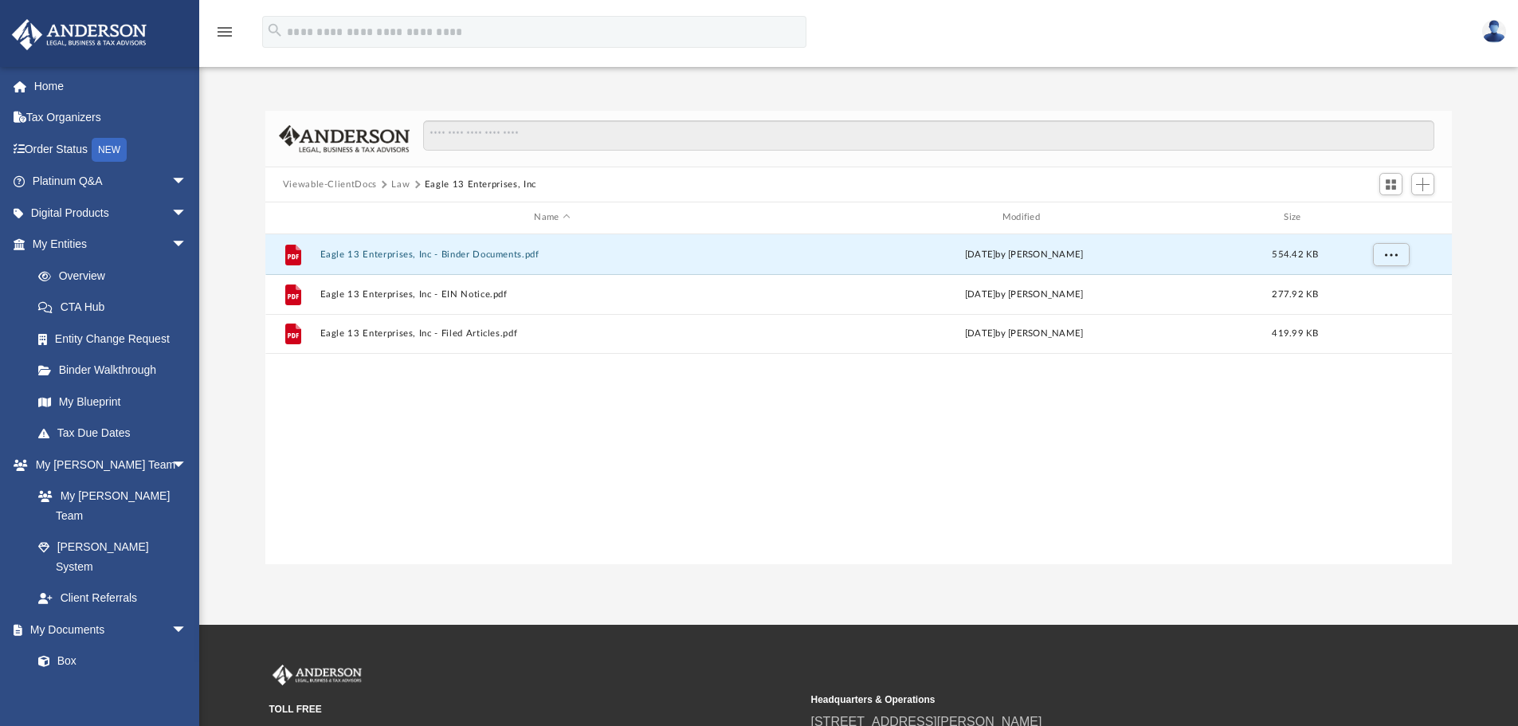
click at [1495, 28] on img at bounding box center [1494, 31] width 24 height 23
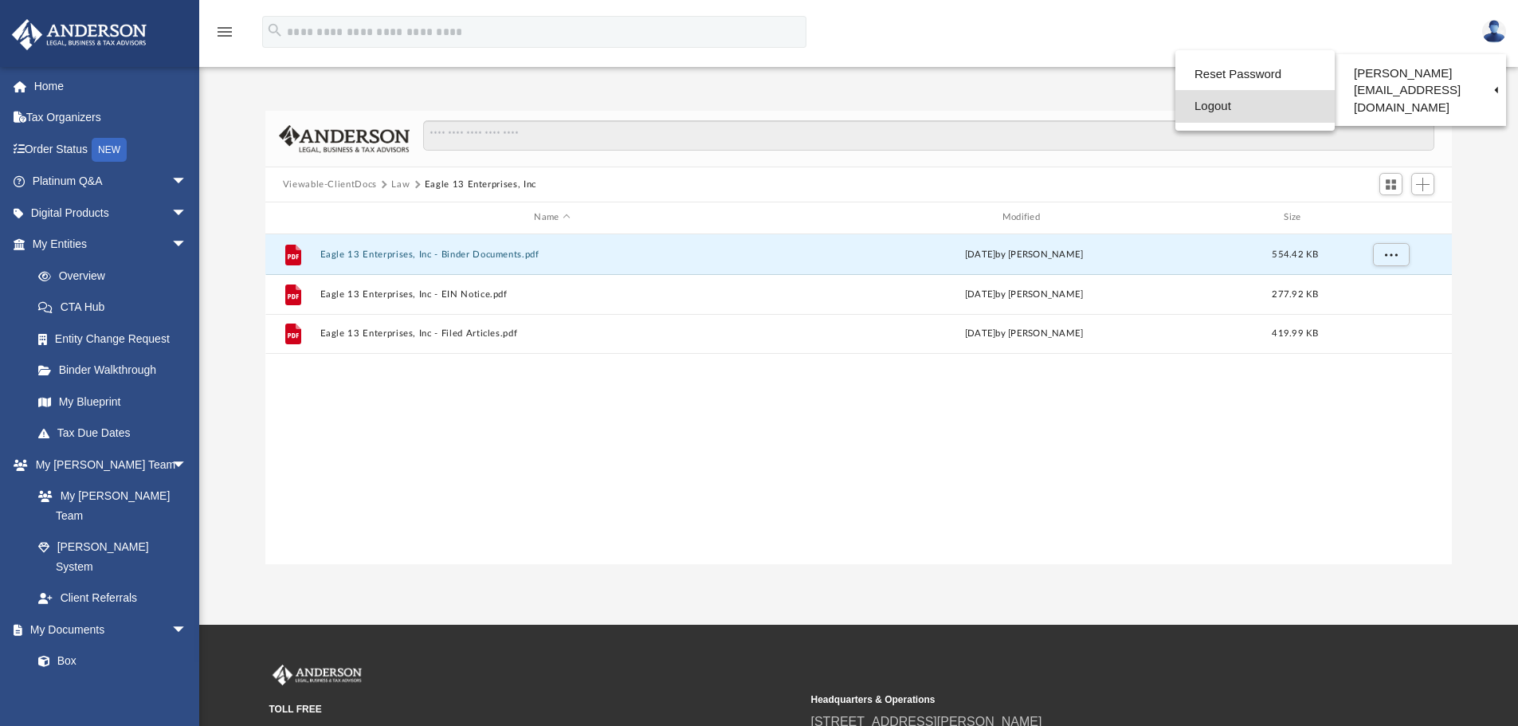
click at [1187, 108] on link "Logout" at bounding box center [1254, 106] width 159 height 33
